Goal: Obtain resource: Download file/media

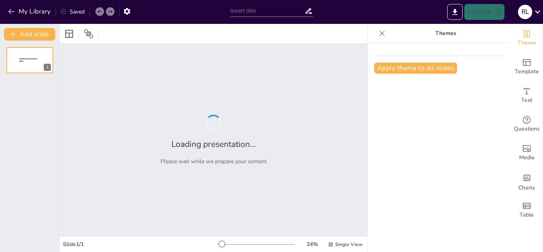
type input "Innovación: Definición y Características Clave"
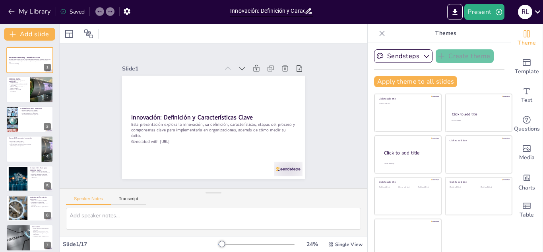
checkbox input "true"
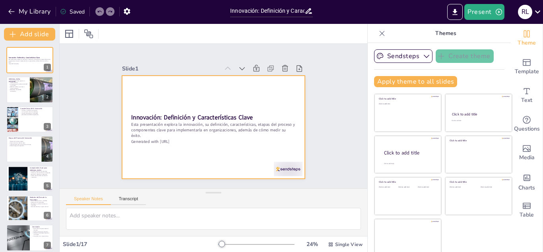
checkbox input "true"
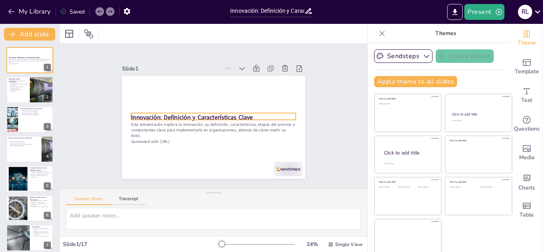
checkbox input "true"
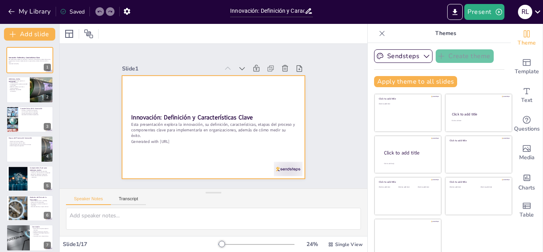
checkbox input "true"
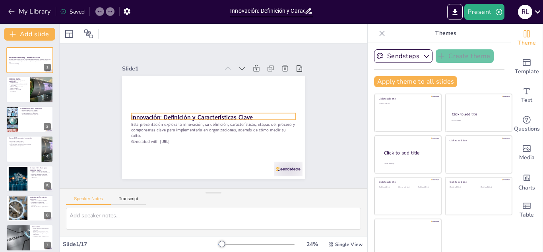
checkbox input "true"
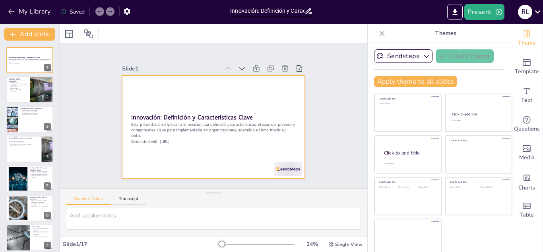
checkbox input "true"
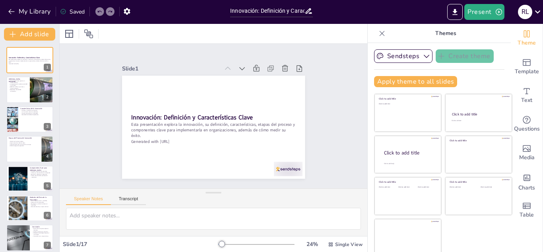
checkbox input "true"
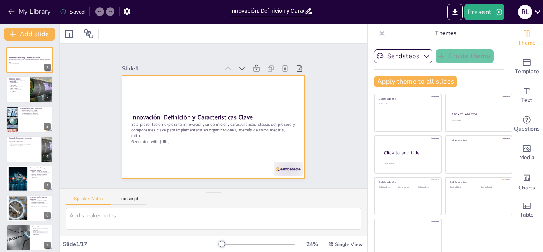
checkbox input "true"
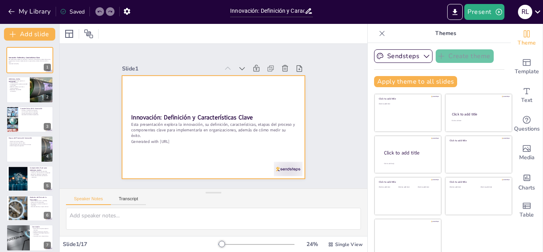
checkbox input "true"
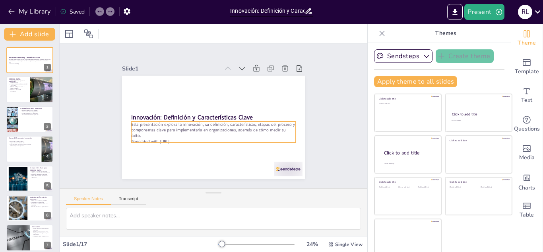
checkbox input "true"
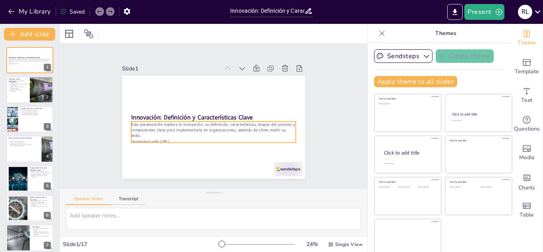
checkbox input "true"
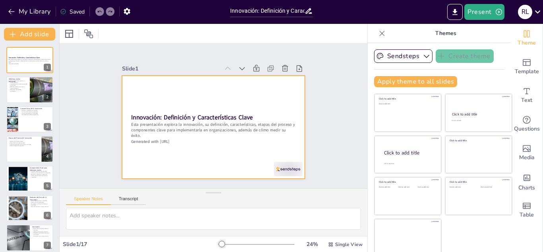
checkbox input "true"
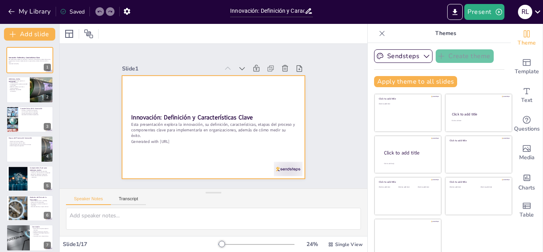
checkbox input "true"
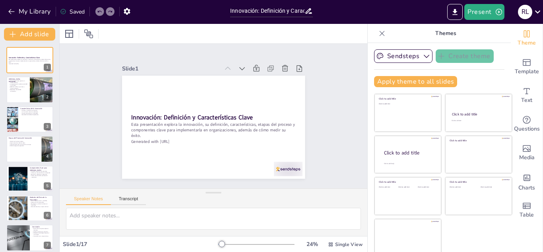
checkbox input "true"
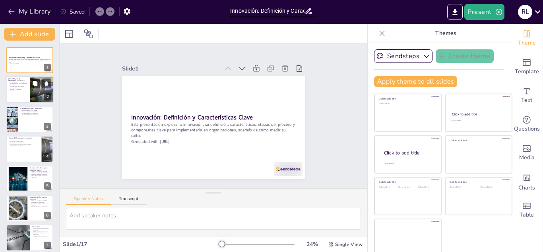
checkbox input "true"
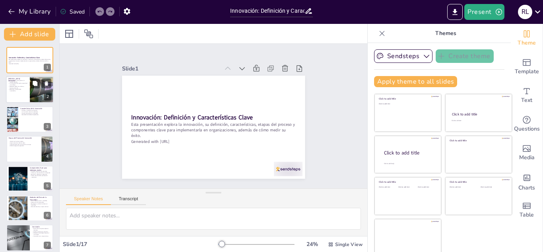
checkbox input "true"
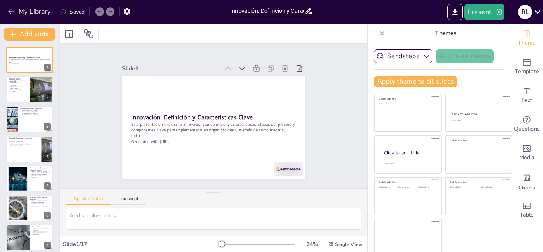
checkbox input "true"
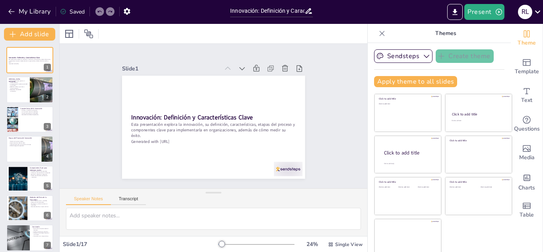
checkbox input "true"
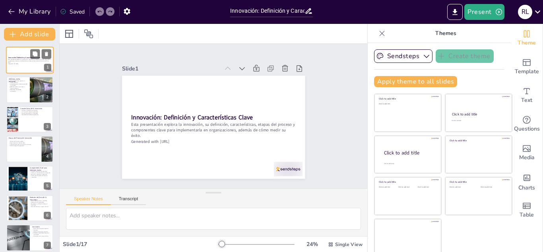
checkbox input "true"
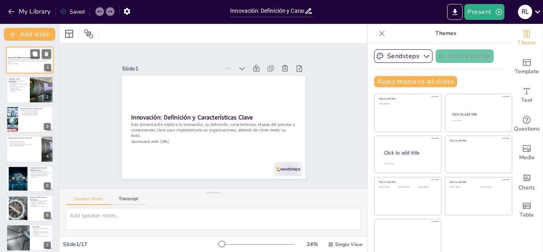
checkbox input "true"
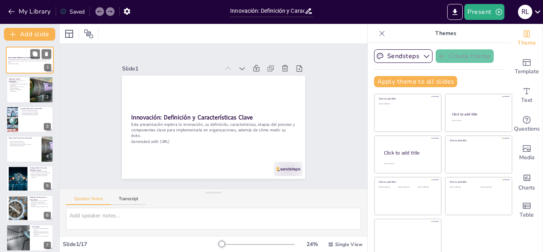
checkbox input "true"
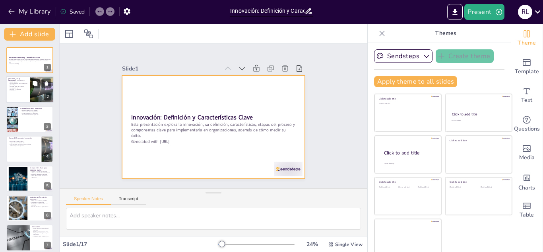
checkbox input "true"
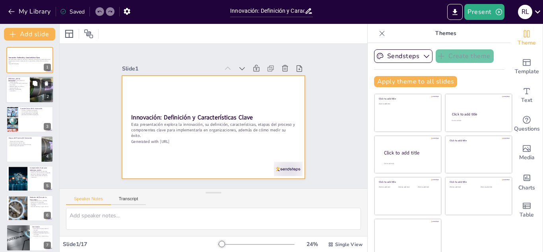
checkbox input "true"
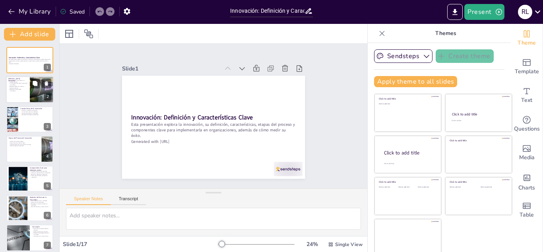
checkbox input "true"
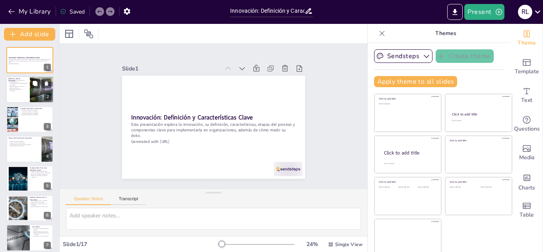
click at [29, 93] on div at bounding box center [30, 89] width 48 height 27
type textarea "La innovación es crucial para el desarrollo de soluciones que mejoren la calida…"
checkbox input "true"
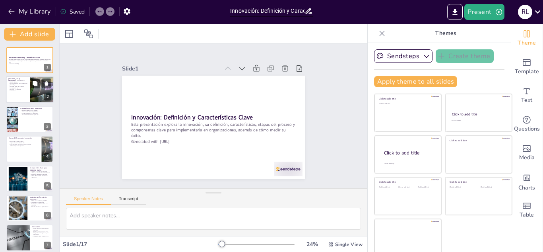
checkbox input "true"
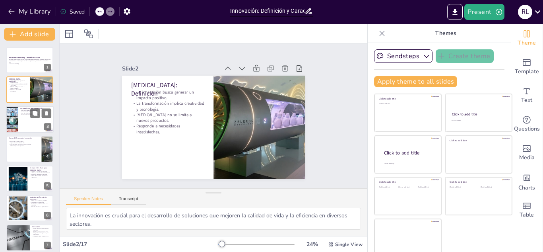
checkbox input "true"
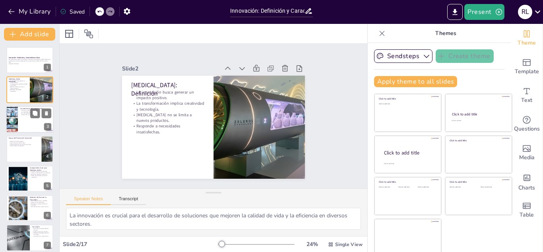
checkbox input "true"
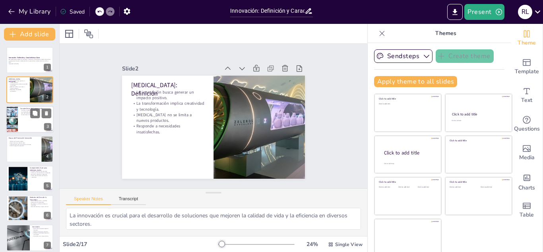
checkbox input "true"
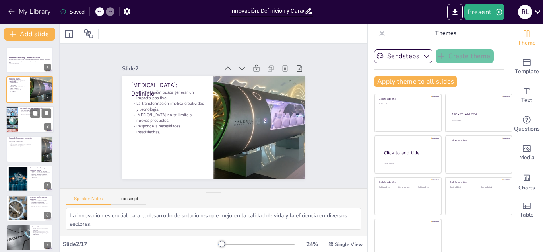
checkbox input "true"
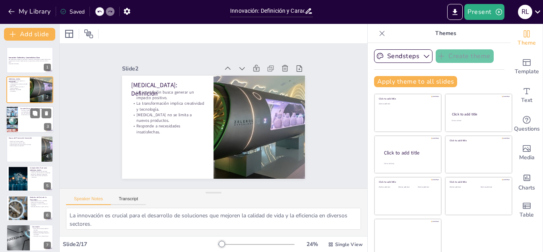
click at [27, 118] on div at bounding box center [30, 119] width 48 height 27
type textarea "La capacidad de introducir cambios es lo que distingue a la innovación de la me…"
checkbox input "true"
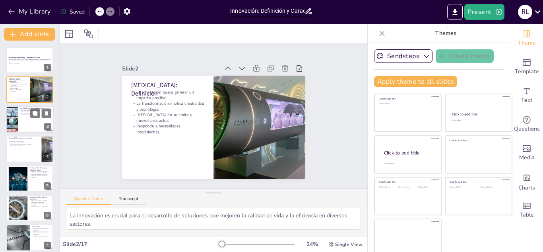
checkbox input "true"
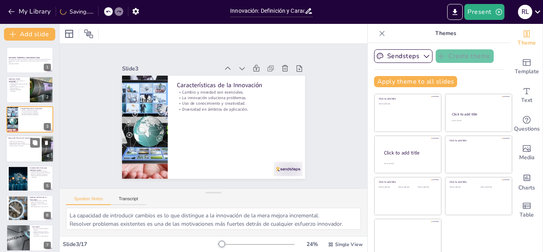
checkbox input "true"
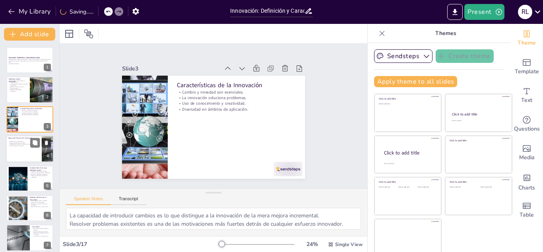
checkbox input "true"
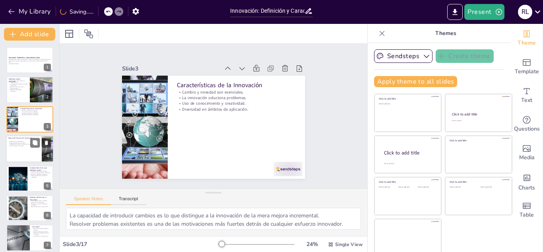
click at [29, 157] on div at bounding box center [30, 148] width 48 height 27
type textarea "La ideación es fundamental porque es el punto de partida donde surgen las ideas…"
checkbox input "true"
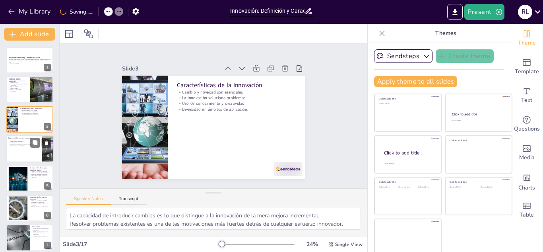
checkbox input "true"
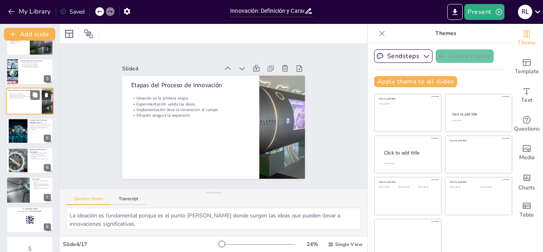
checkbox input "true"
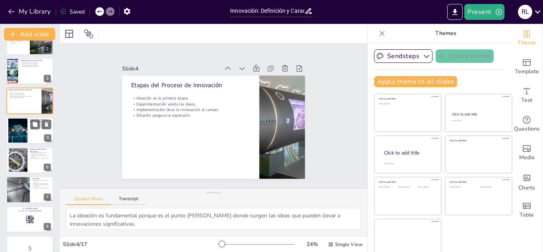
checkbox input "true"
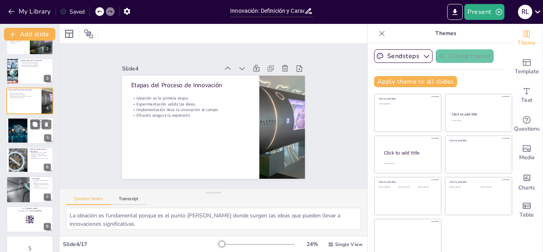
checkbox input "true"
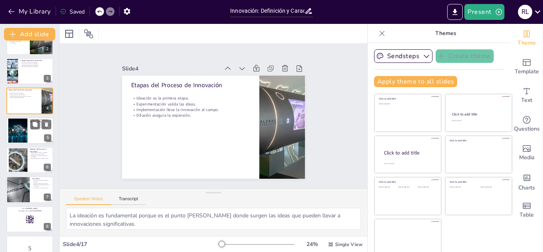
checkbox input "true"
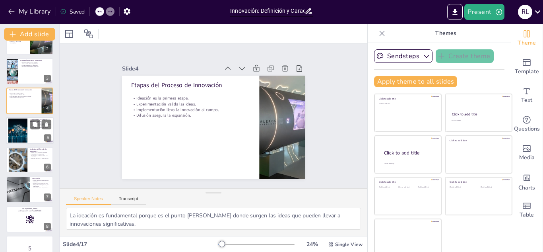
click at [35, 133] on div at bounding box center [30, 130] width 48 height 27
type textarea "Entender el contexto en el que opera una organización permite identificar oport…"
checkbox input "true"
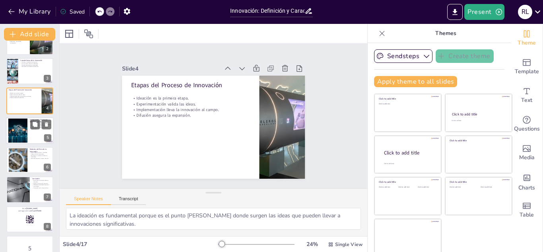
checkbox input "true"
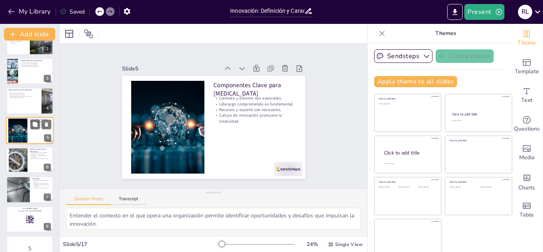
scroll to position [32, 0]
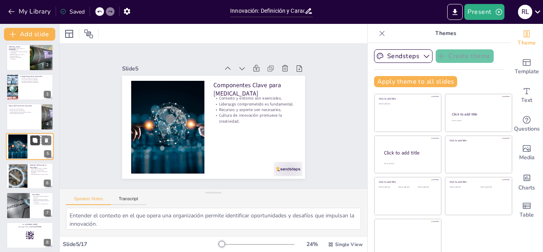
checkbox input "true"
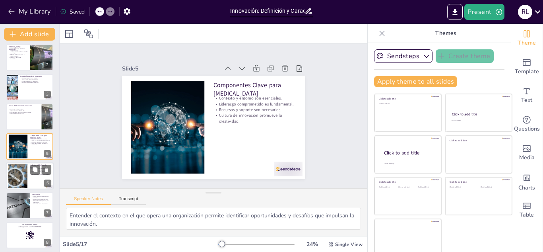
click at [23, 179] on div at bounding box center [17, 176] width 37 height 24
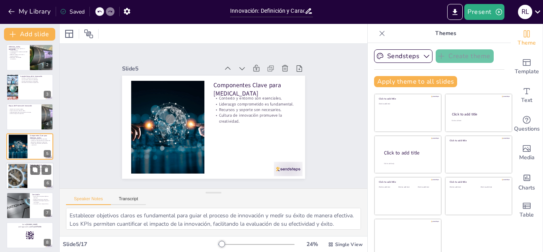
scroll to position [62, 0]
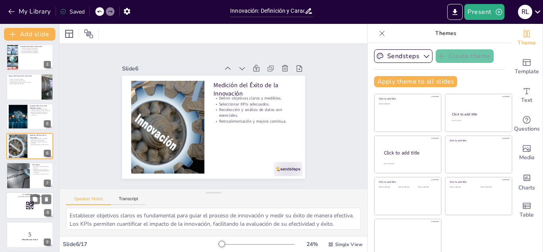
click at [21, 201] on div at bounding box center [30, 205] width 48 height 27
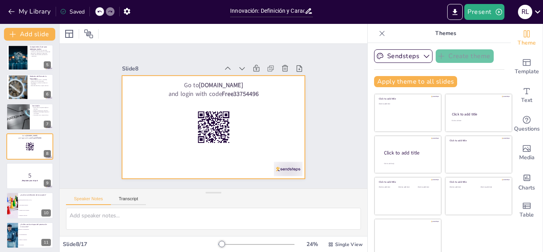
scroll to position [5, 0]
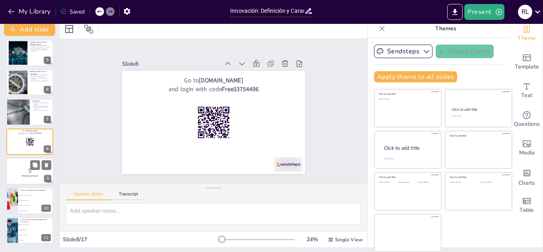
click at [34, 170] on p "5" at bounding box center [29, 170] width 43 height 9
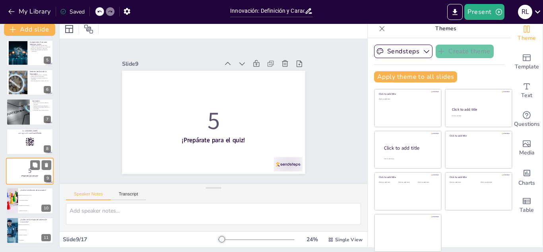
scroll to position [151, 0]
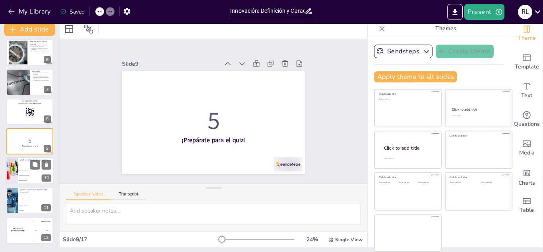
click at [28, 176] on li "Cambiar procesos existentes" at bounding box center [36, 175] width 36 height 5
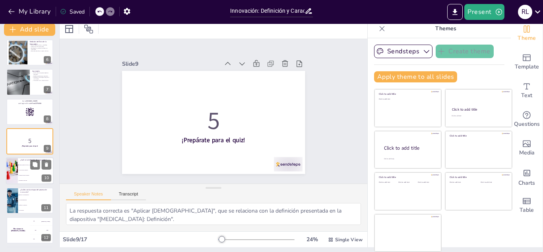
scroll to position [180, 0]
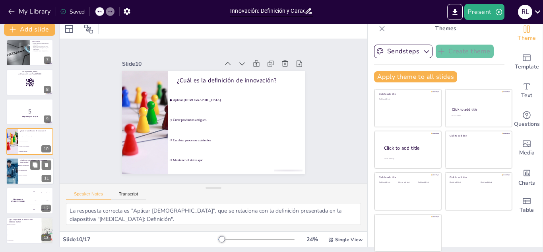
click at [24, 172] on li "Solo implementación" at bounding box center [36, 170] width 36 height 5
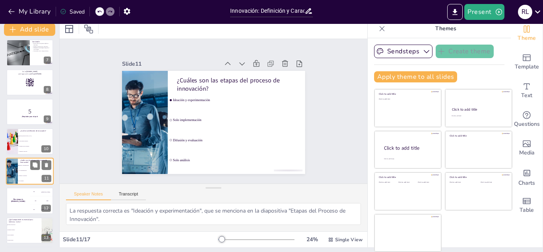
scroll to position [209, 0]
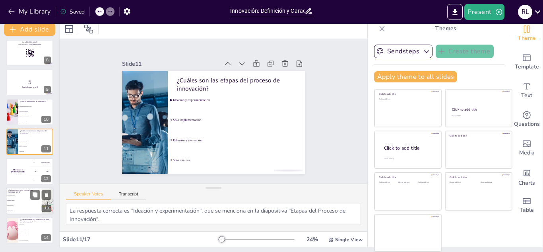
click at [12, 206] on li "Falta de liderazgo" at bounding box center [24, 205] width 36 height 5
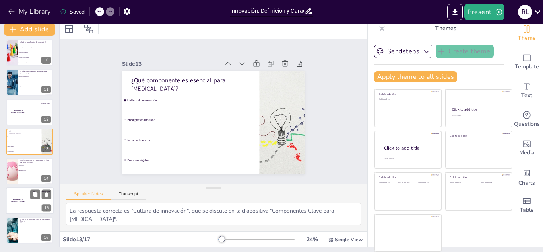
scroll to position [301, 0]
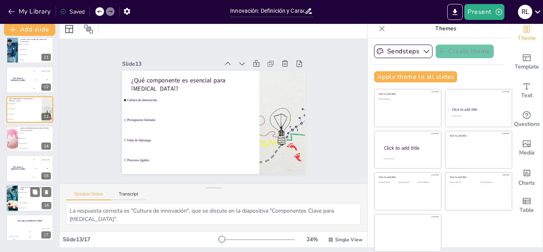
click at [24, 195] on li "Solo costos" at bounding box center [36, 197] width 36 height 5
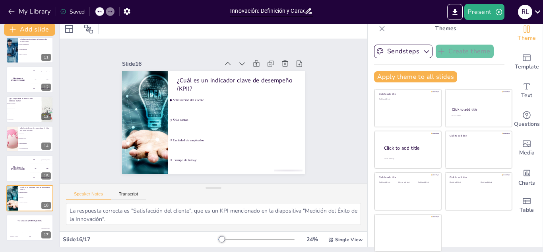
scroll to position [2, 0]
click at [338, 114] on div "Slide 1 Innovación: Definición y Características Clave Esta presentación explor…" at bounding box center [213, 111] width 321 height 176
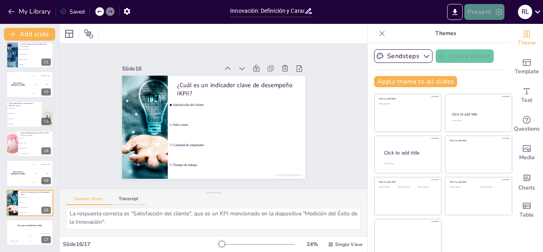
click at [484, 12] on button "Present" at bounding box center [484, 12] width 40 height 16
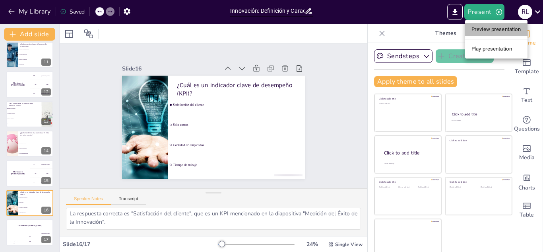
click at [485, 26] on li "Preview presentation" at bounding box center [496, 29] width 62 height 13
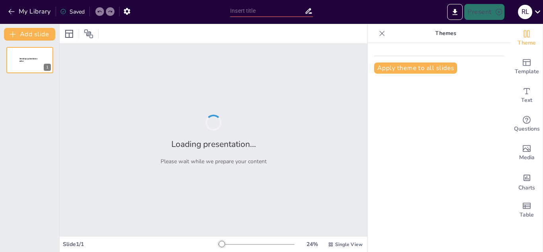
type input "Innovación: Definición y Características Clave"
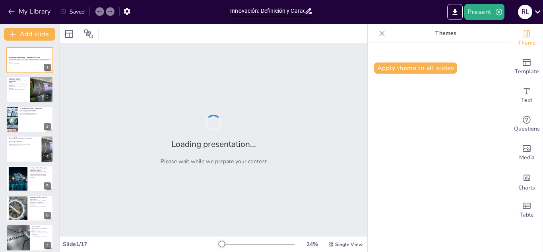
checkbox input "true"
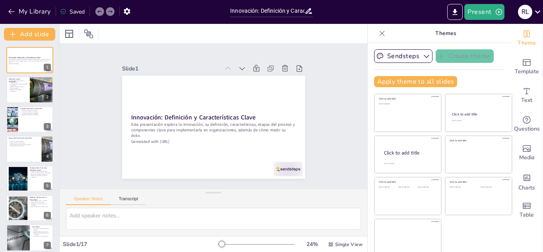
scroll to position [5, 0]
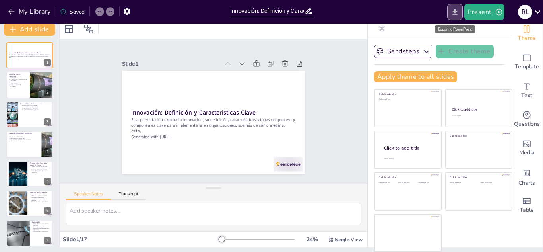
click at [457, 15] on icon "Export to PowerPoint" at bounding box center [455, 12] width 5 height 6
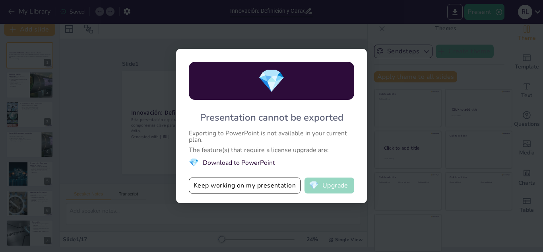
click at [329, 188] on button "💎 Upgrade" at bounding box center [329, 185] width 50 height 16
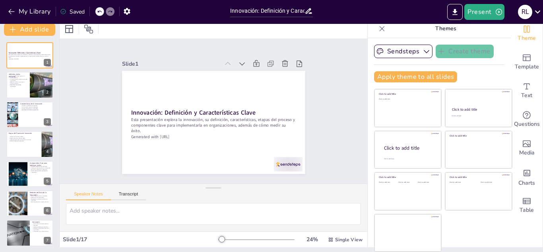
checkbox input "true"
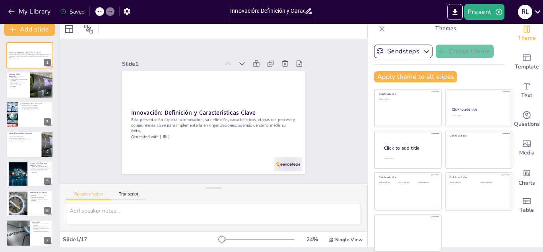
checkbox input "true"
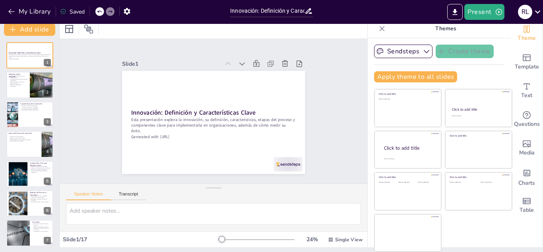
checkbox input "true"
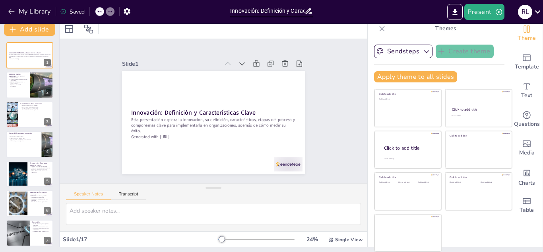
checkbox input "true"
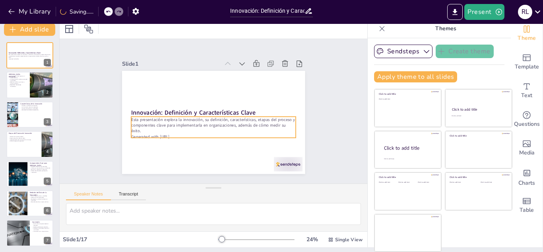
checkbox input "true"
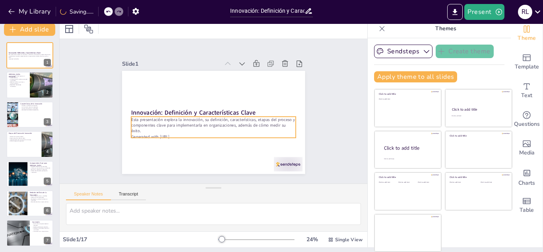
checkbox input "true"
